Goal: Task Accomplishment & Management: Use online tool/utility

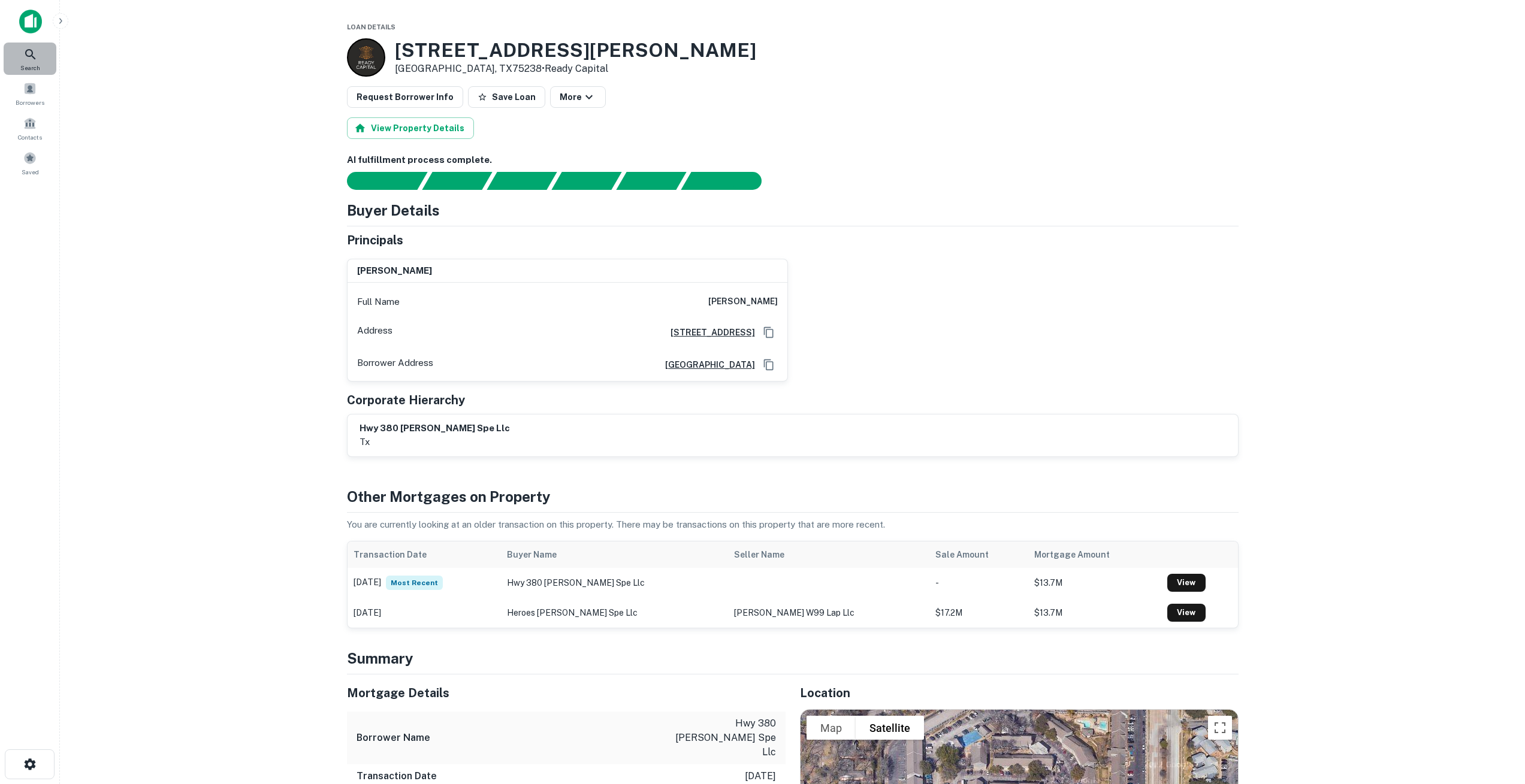
click at [32, 63] on span "Search" at bounding box center [30, 68] width 20 height 10
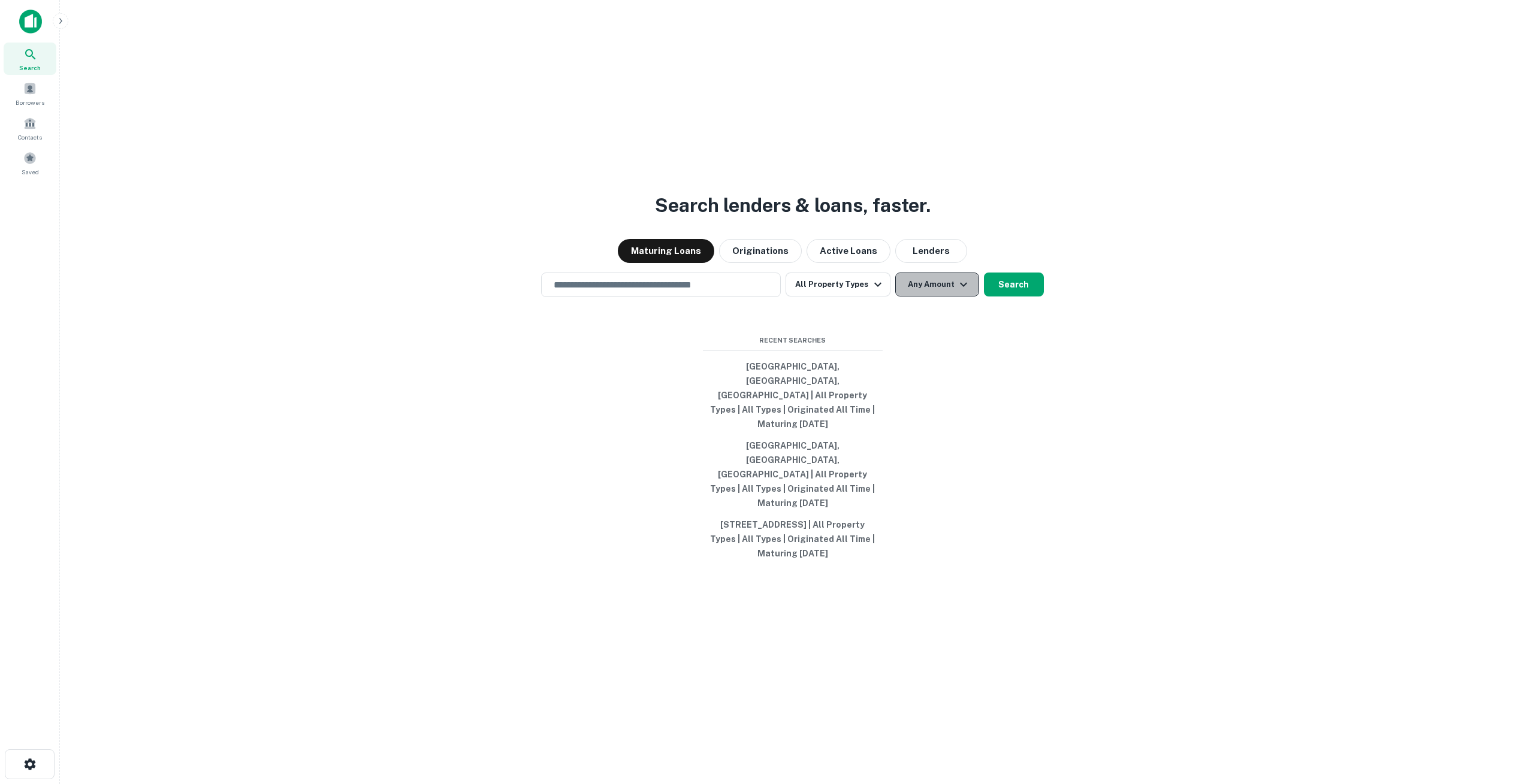
click at [926, 296] on button "Any Amount" at bounding box center [937, 285] width 84 height 24
click at [966, 382] on input "number" at bounding box center [982, 384] width 83 height 24
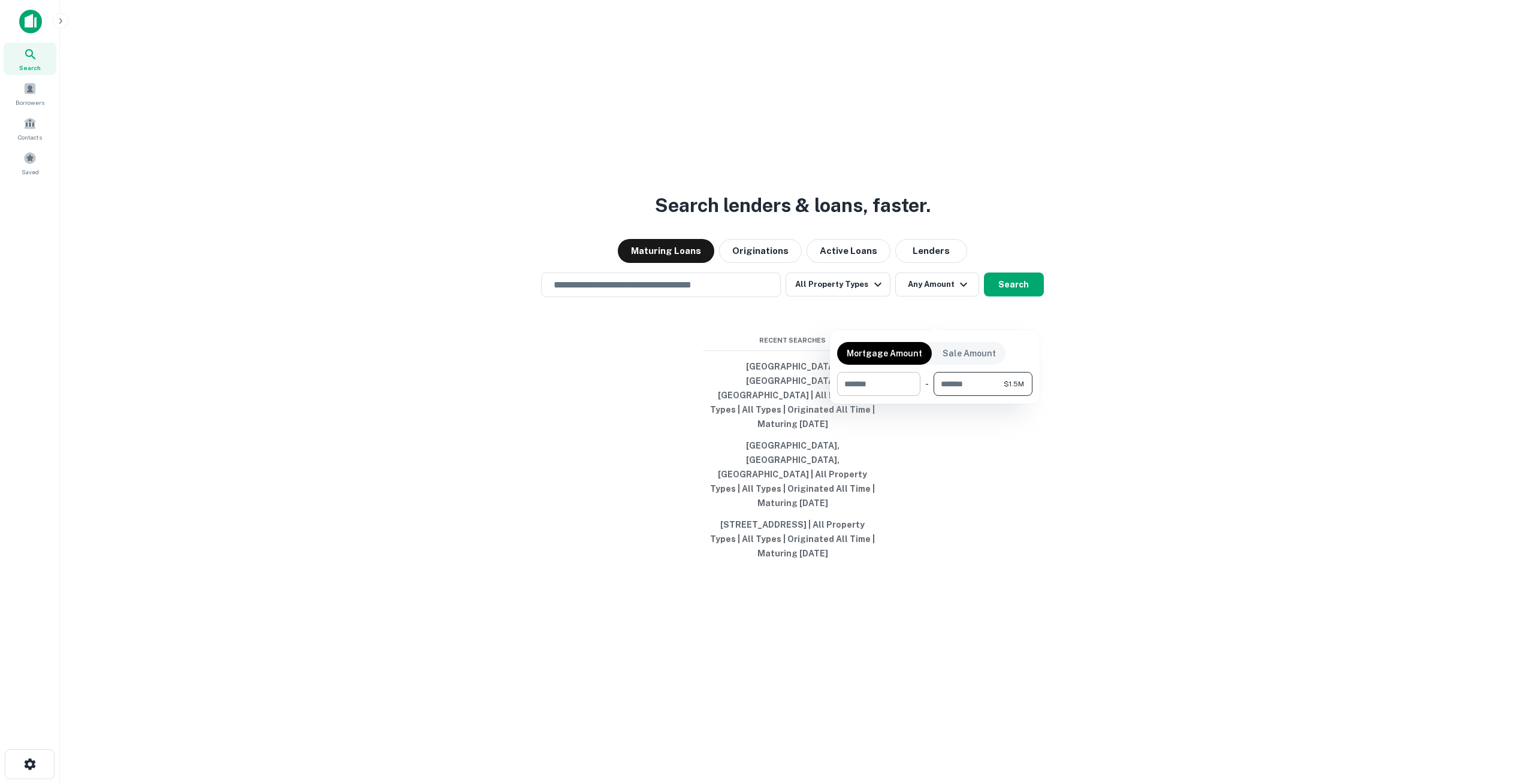
type input "*******"
click at [890, 387] on input "number" at bounding box center [874, 384] width 75 height 24
type input "*"
type input "******"
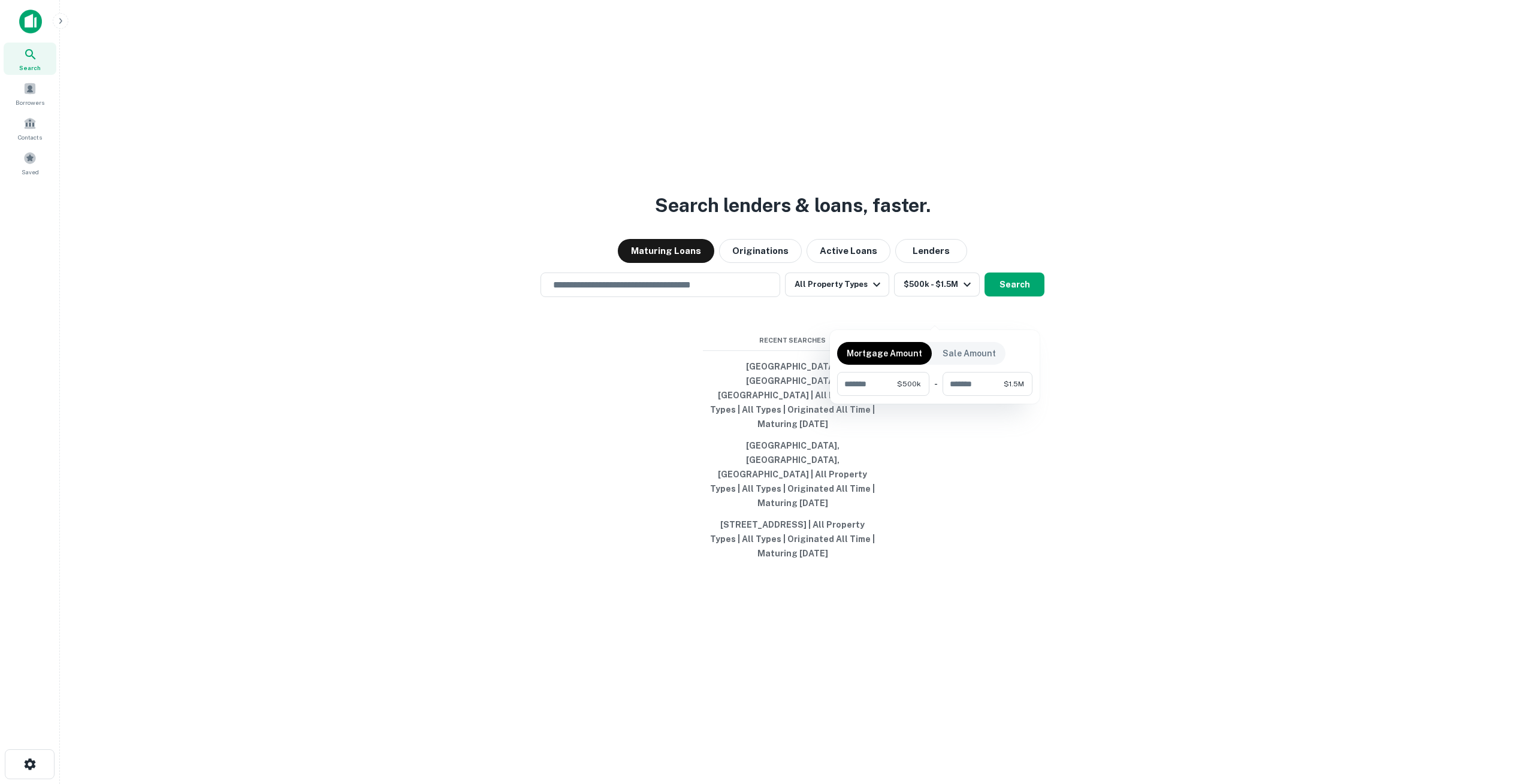
click at [856, 312] on div at bounding box center [767, 392] width 1534 height 784
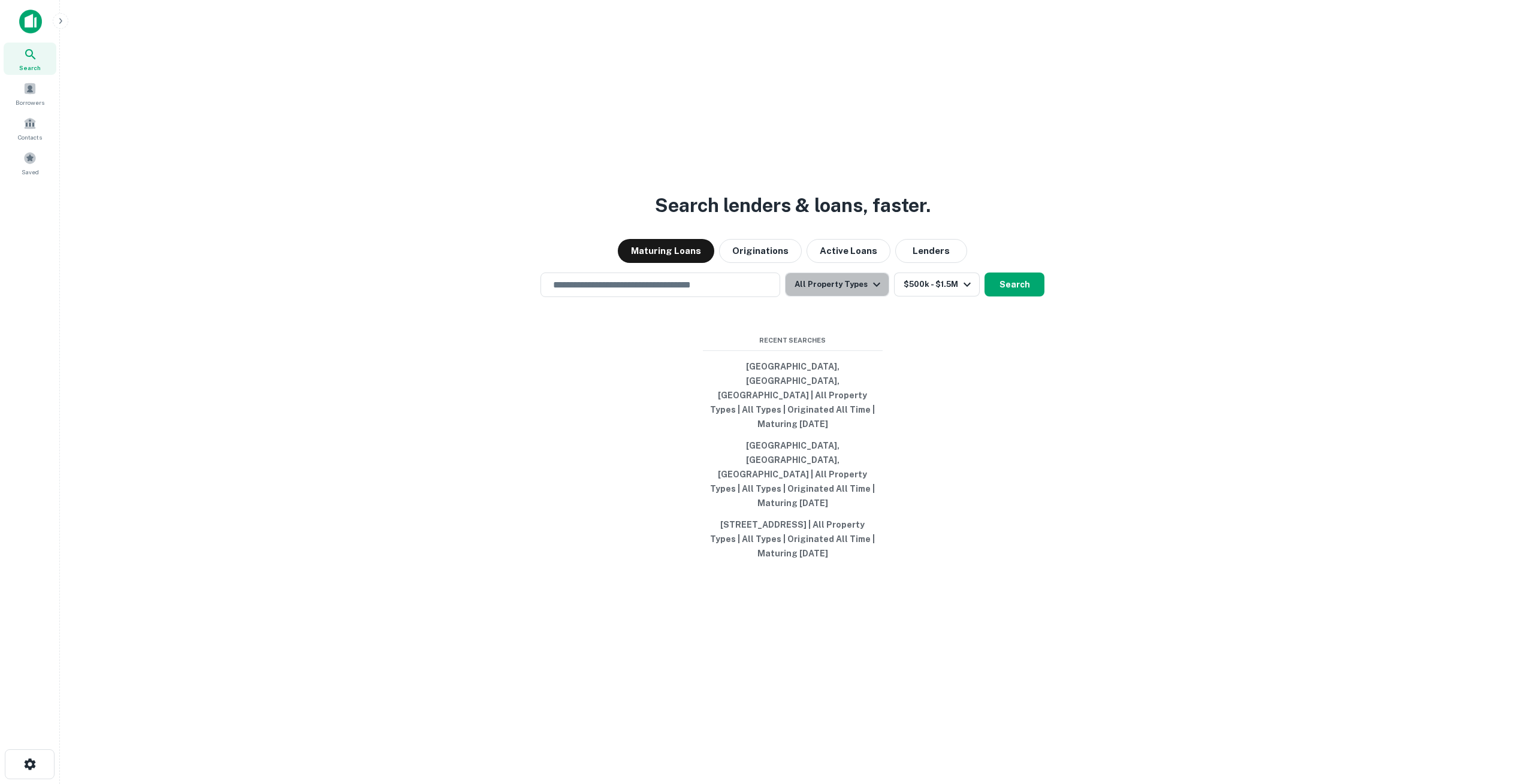
click at [856, 296] on button "All Property Types" at bounding box center [836, 285] width 104 height 24
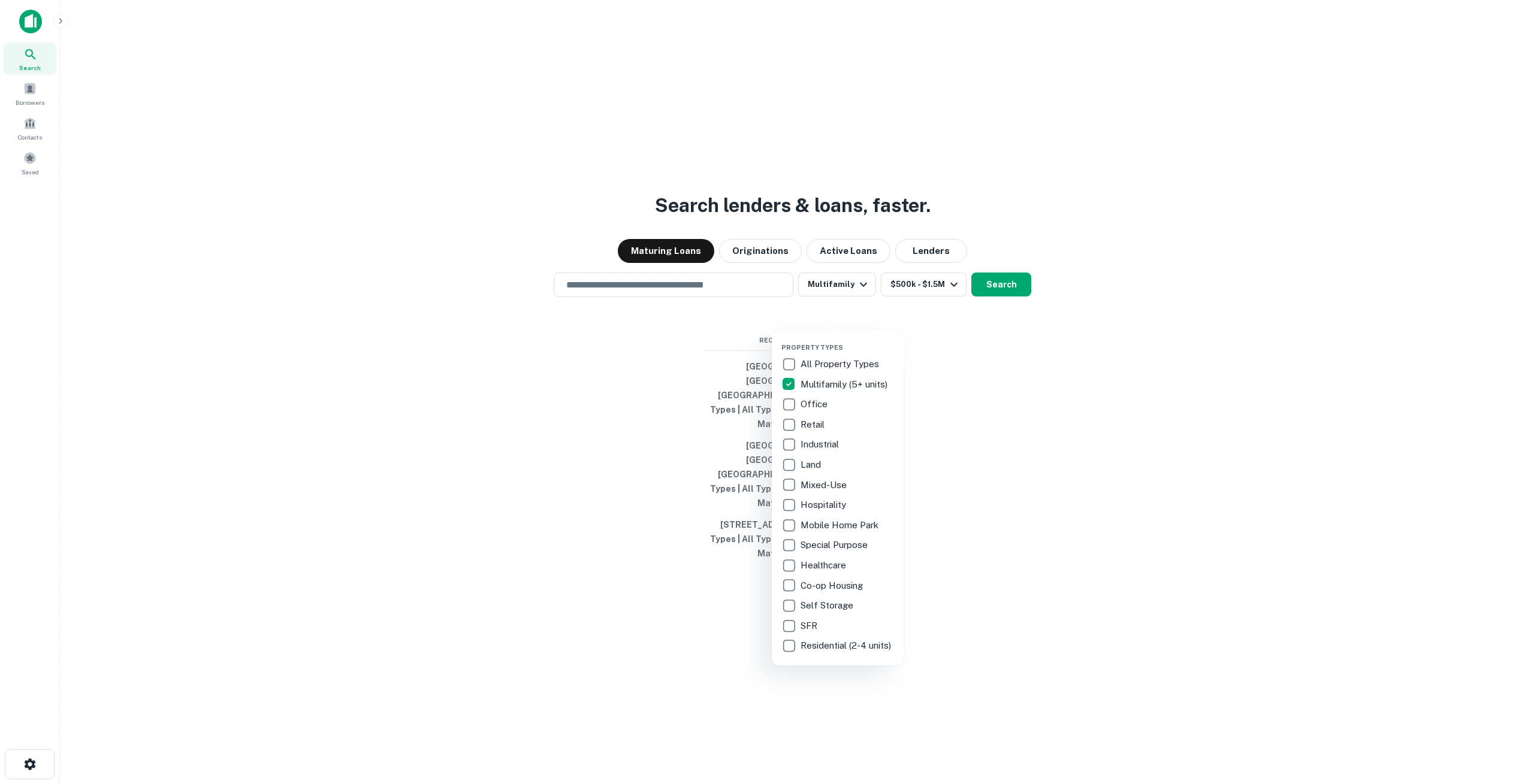
click at [993, 317] on div at bounding box center [767, 392] width 1534 height 784
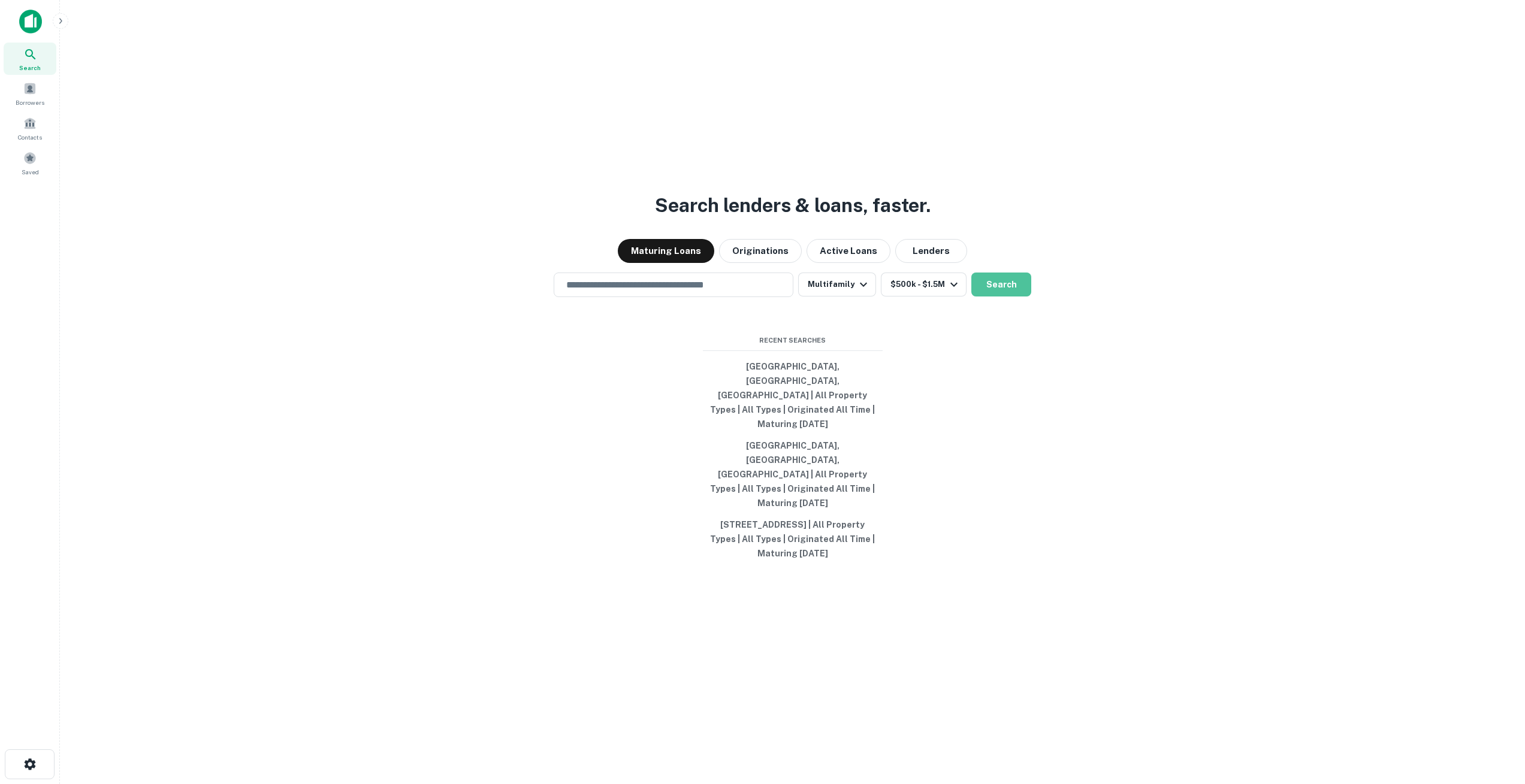
click at [993, 296] on button "Search" at bounding box center [1001, 285] width 60 height 24
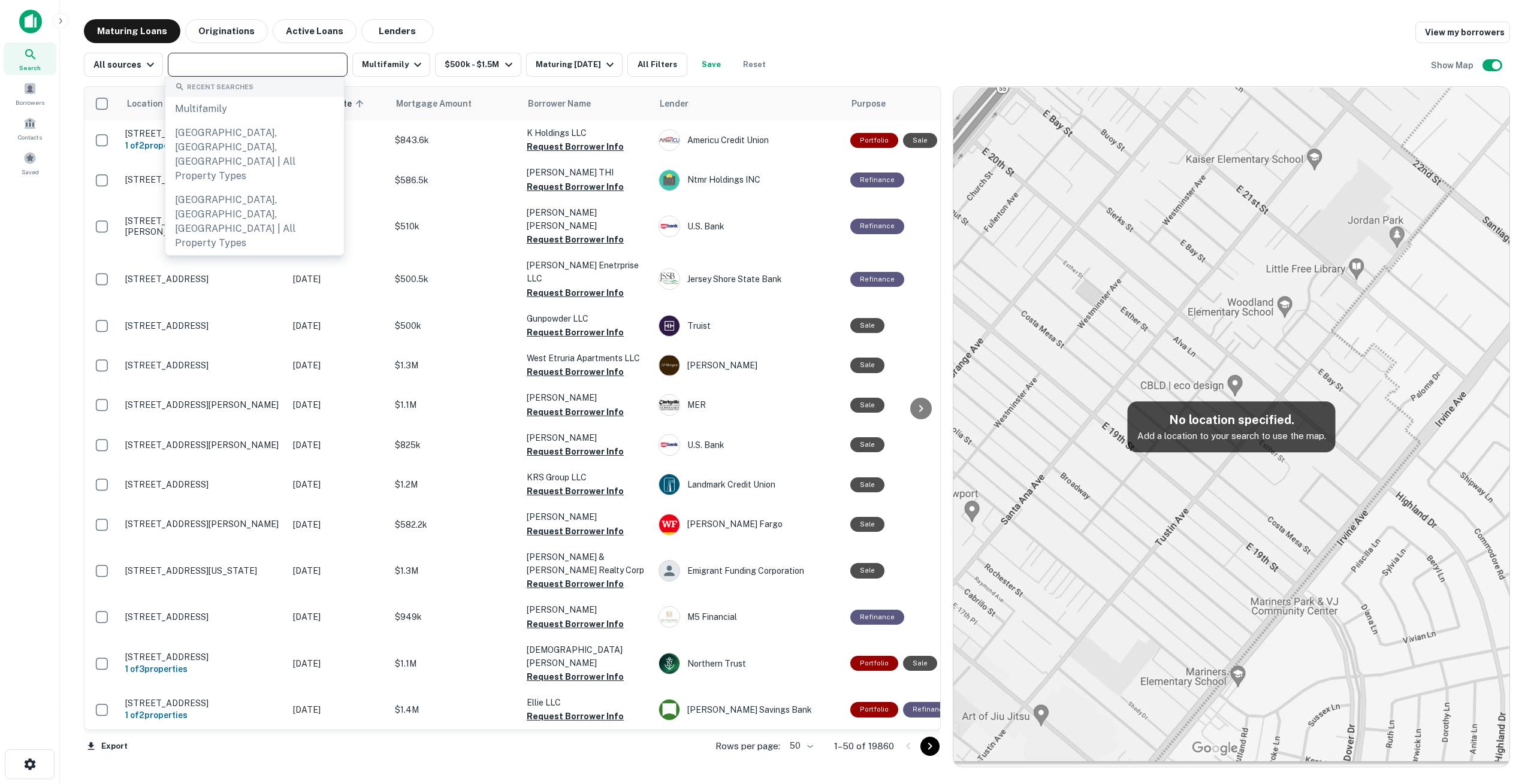
click at [237, 65] on input "text" at bounding box center [257, 65] width 171 height 17
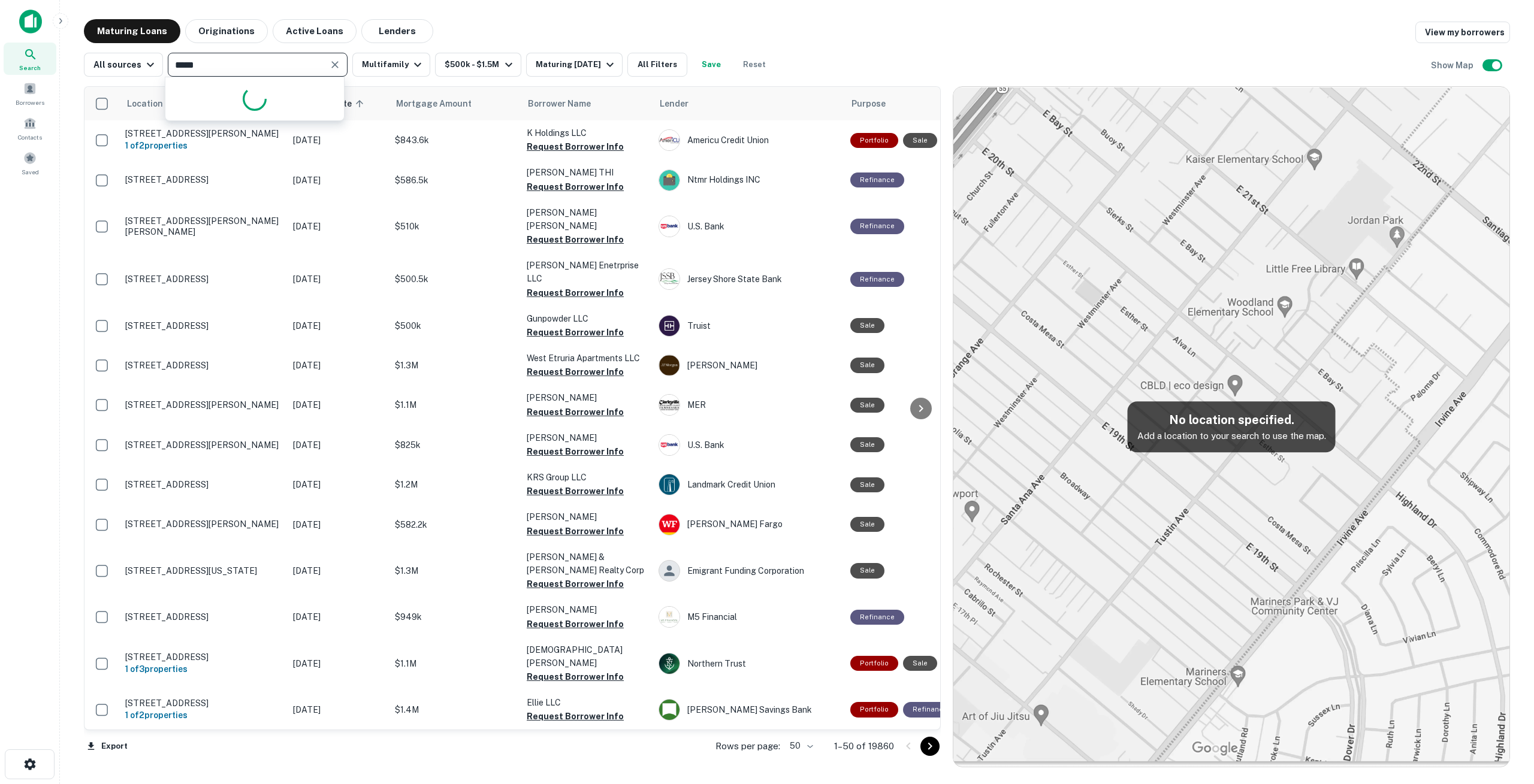
type input "******"
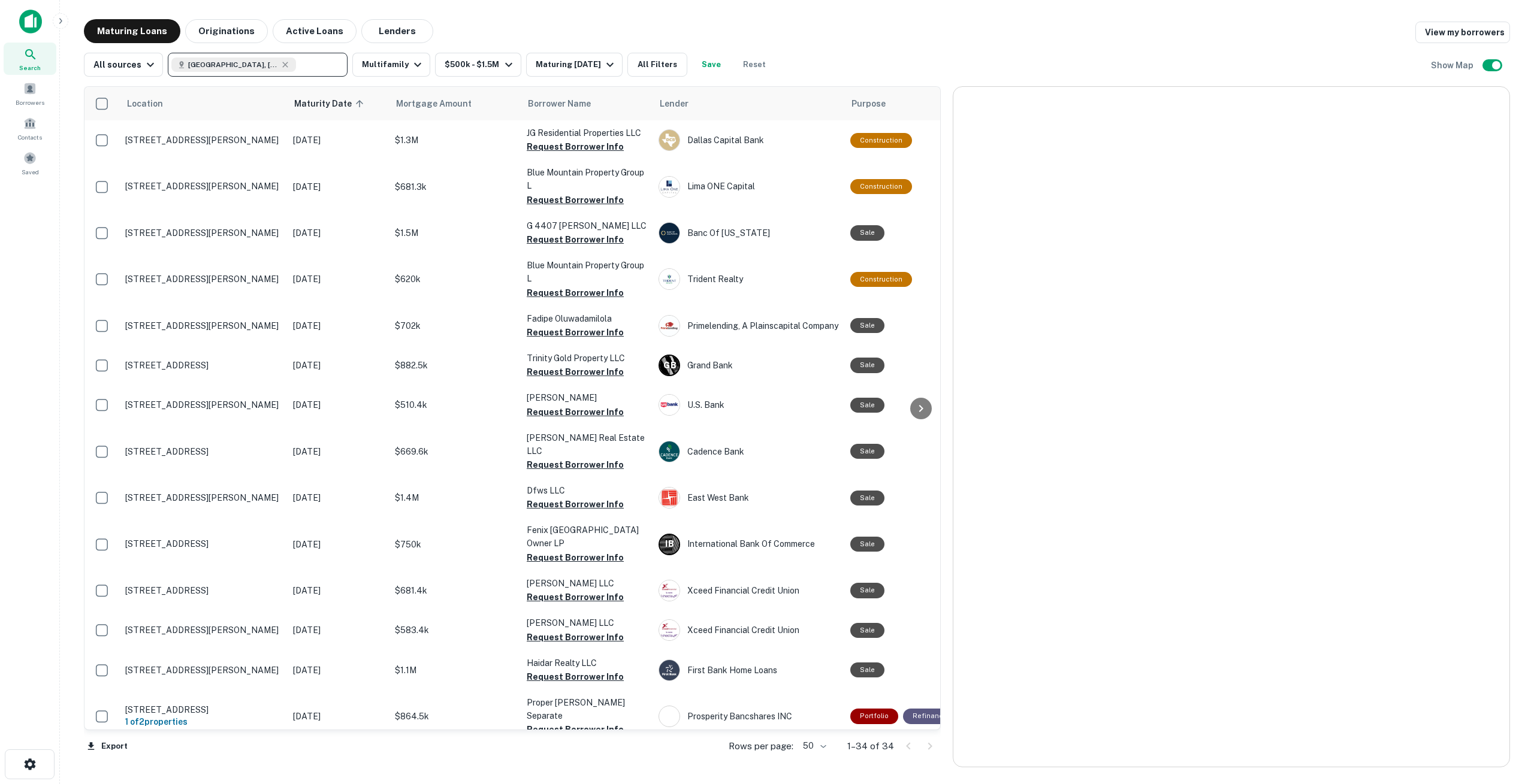
type input "*"
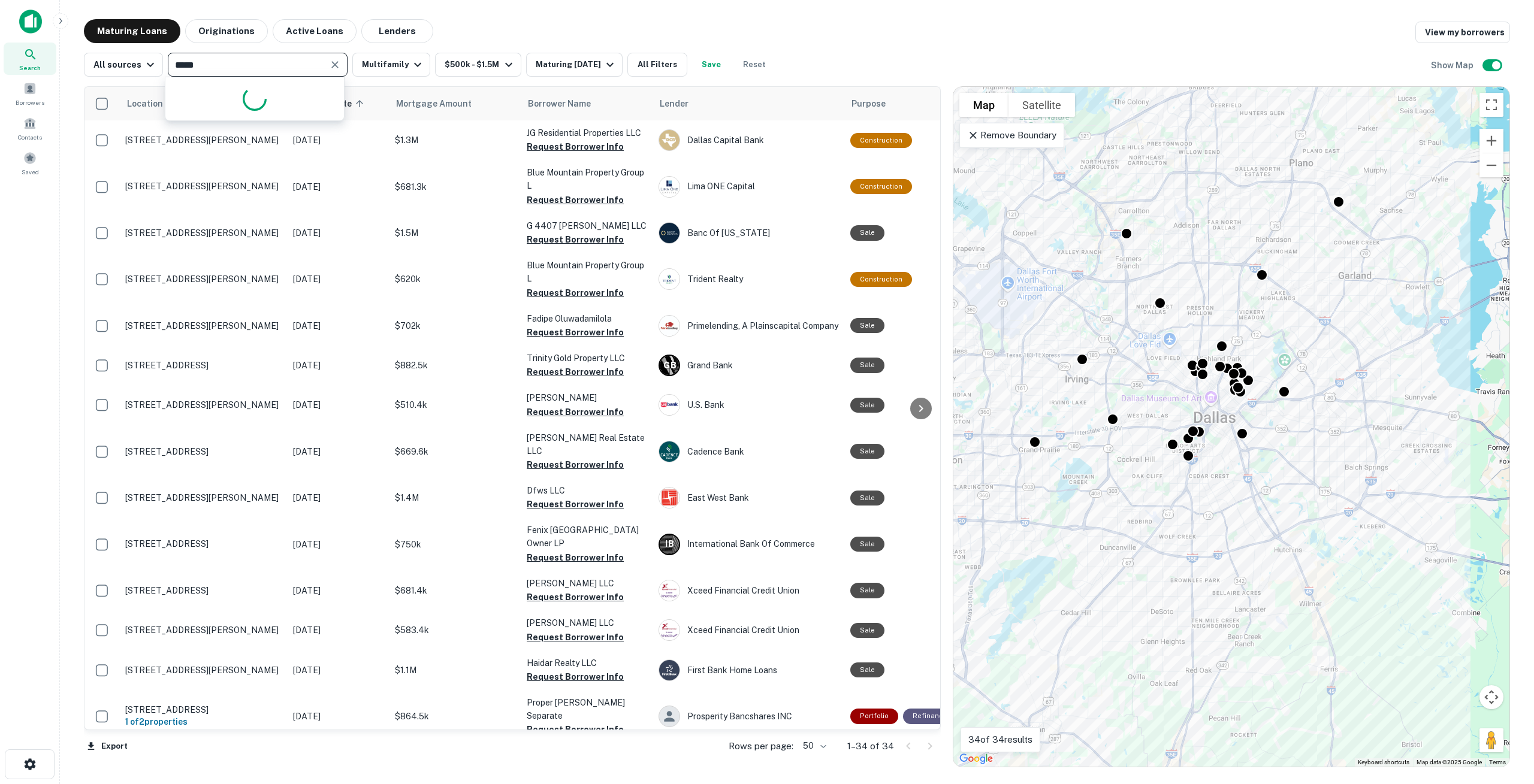
type input "******"
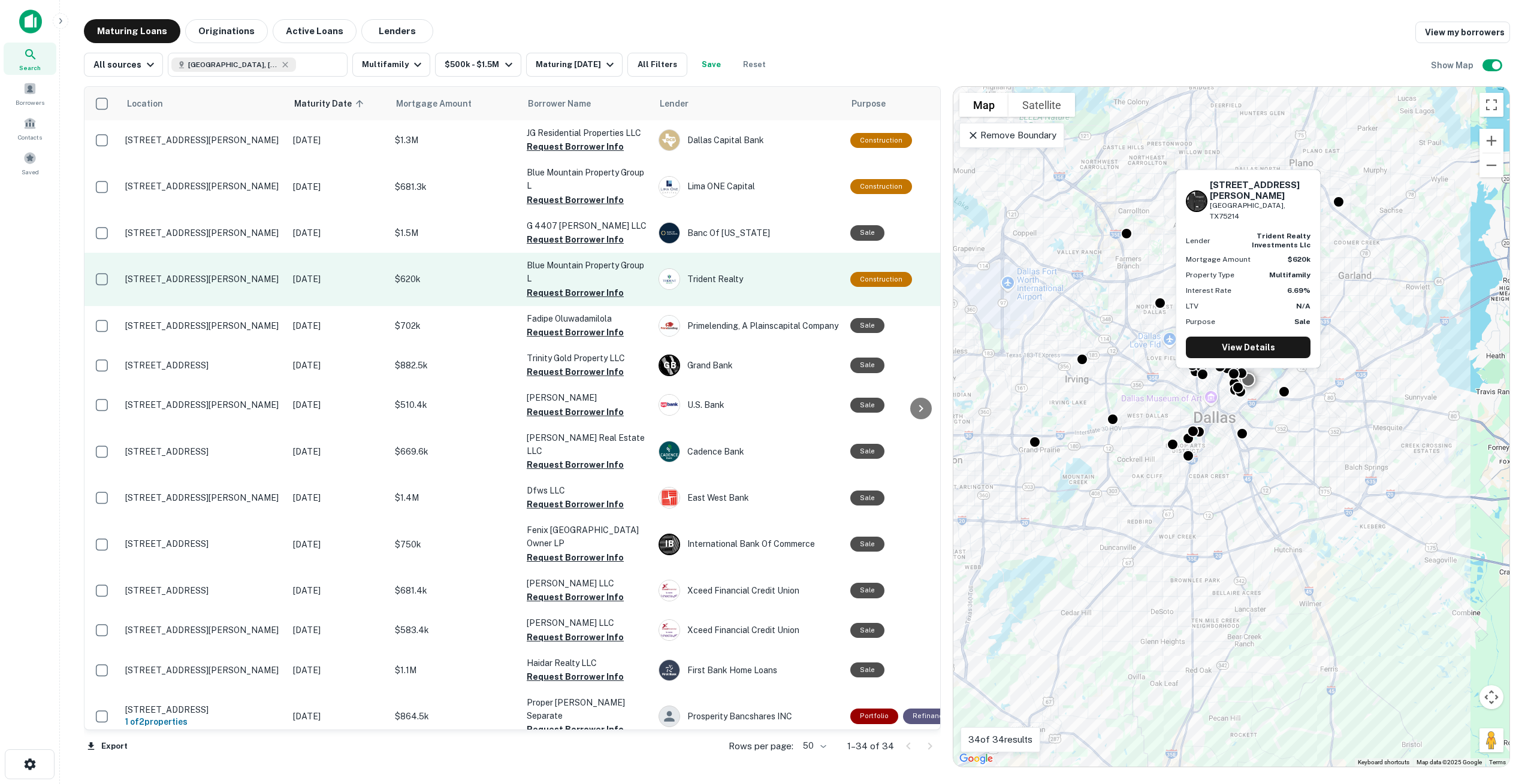
click at [229, 279] on p "[STREET_ADDRESS][PERSON_NAME]" at bounding box center [202, 278] width 156 height 10
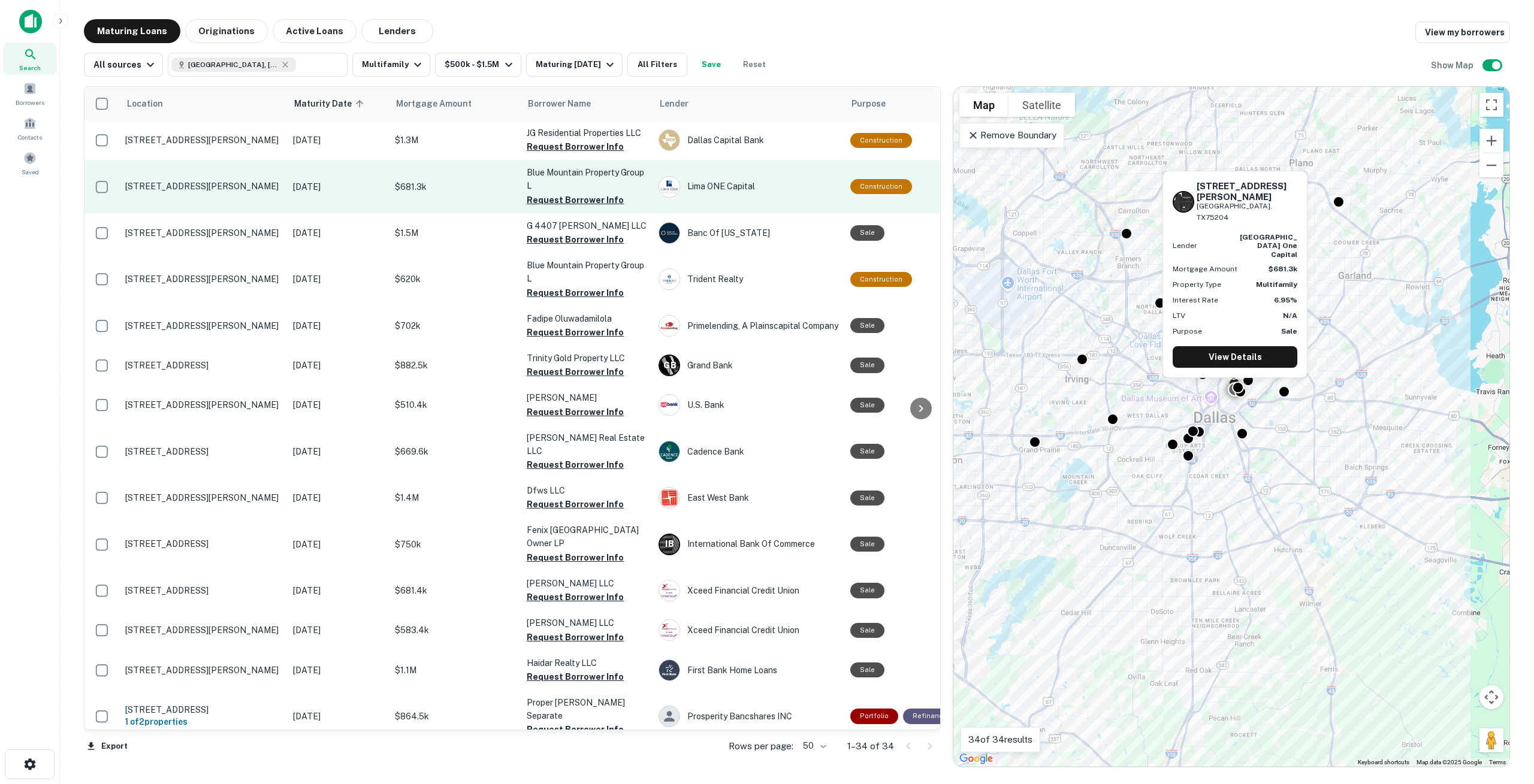
click at [230, 183] on p "[STREET_ADDRESS][PERSON_NAME]" at bounding box center [202, 186] width 156 height 10
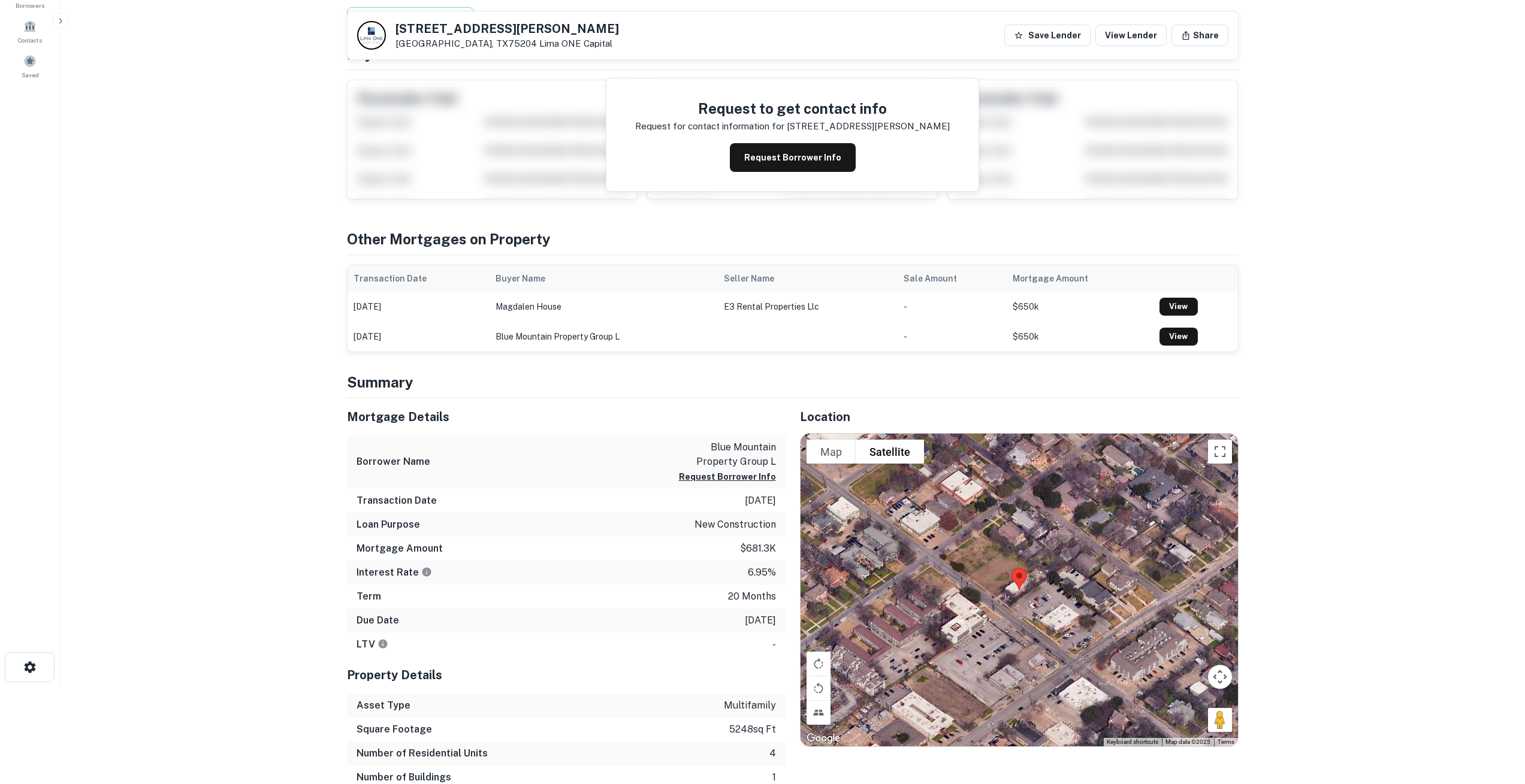
scroll to position [96, 0]
drag, startPoint x: 397, startPoint y: 28, endPoint x: 493, endPoint y: 25, distance: 96.0
click at [493, 25] on h5 "[STREET_ADDRESS][PERSON_NAME]" at bounding box center [507, 29] width 223 height 12
copy h5 "[STREET_ADDRESS][PERSON_NAME]"
click at [802, 162] on button "Request Borrower Info" at bounding box center [792, 158] width 126 height 29
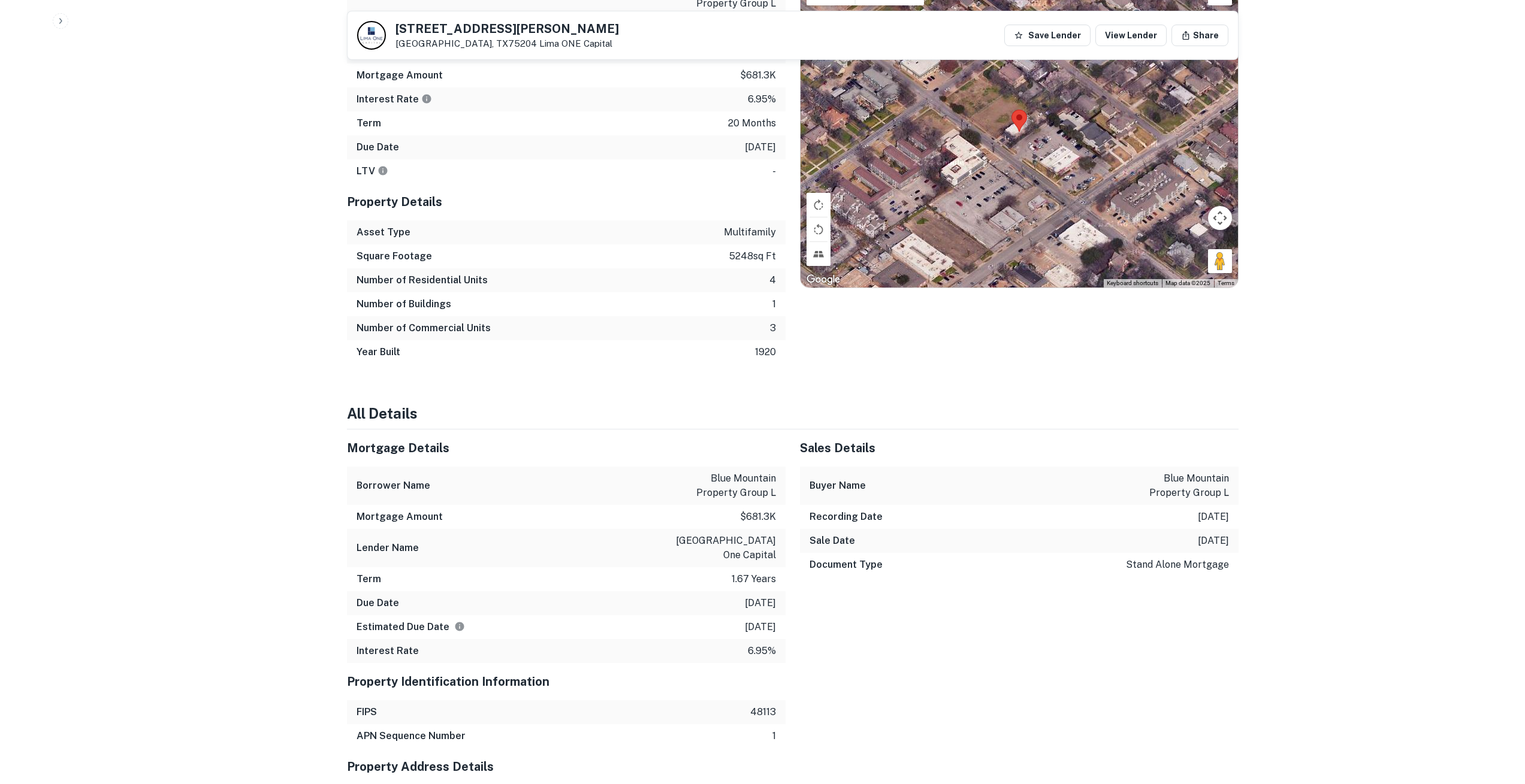
scroll to position [960, 0]
